Goal: Complete application form

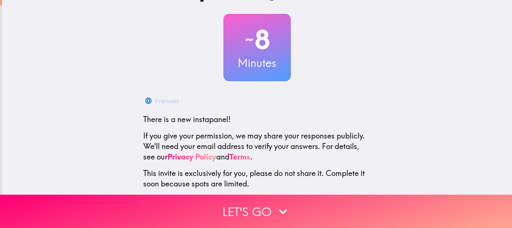
scroll to position [68, 0]
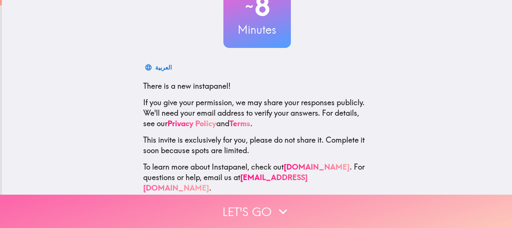
click at [284, 210] on icon "button" at bounding box center [283, 212] width 17 height 17
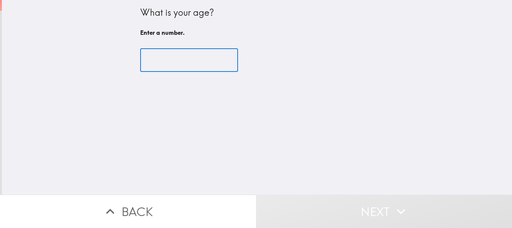
click at [190, 62] on input "number" at bounding box center [189, 60] width 98 height 23
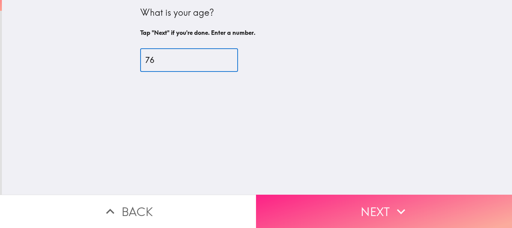
type input "76"
click at [327, 206] on button "Next" at bounding box center [384, 211] width 256 height 33
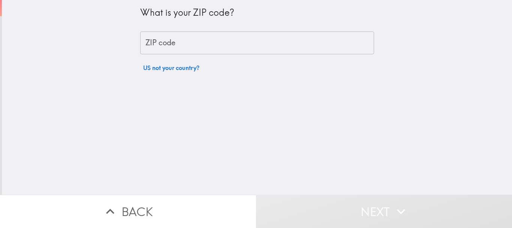
click at [194, 45] on input "ZIP code" at bounding box center [257, 43] width 234 height 23
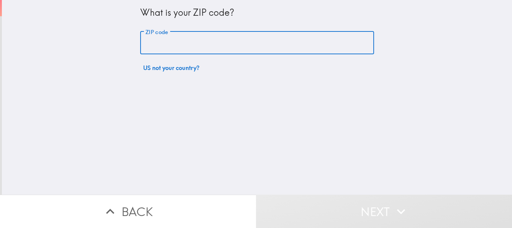
paste input "ebay"
drag, startPoint x: 180, startPoint y: 47, endPoint x: 117, endPoint y: 42, distance: 62.9
click at [140, 42] on input "ebay" at bounding box center [257, 43] width 234 height 23
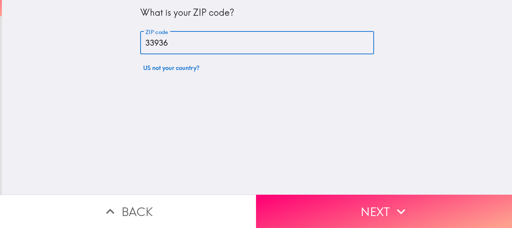
drag, startPoint x: 178, startPoint y: 44, endPoint x: 131, endPoint y: 40, distance: 47.5
click at [140, 40] on input "33936" at bounding box center [257, 43] width 234 height 23
type input "33936"
click at [201, 87] on div "What is your ZIP code? ZIP code 33936 ZIP code US not your country?" at bounding box center [257, 97] width 511 height 195
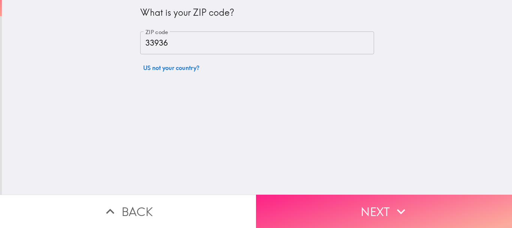
click at [364, 209] on button "Next" at bounding box center [384, 211] width 256 height 33
